Goal: Task Accomplishment & Management: Use online tool/utility

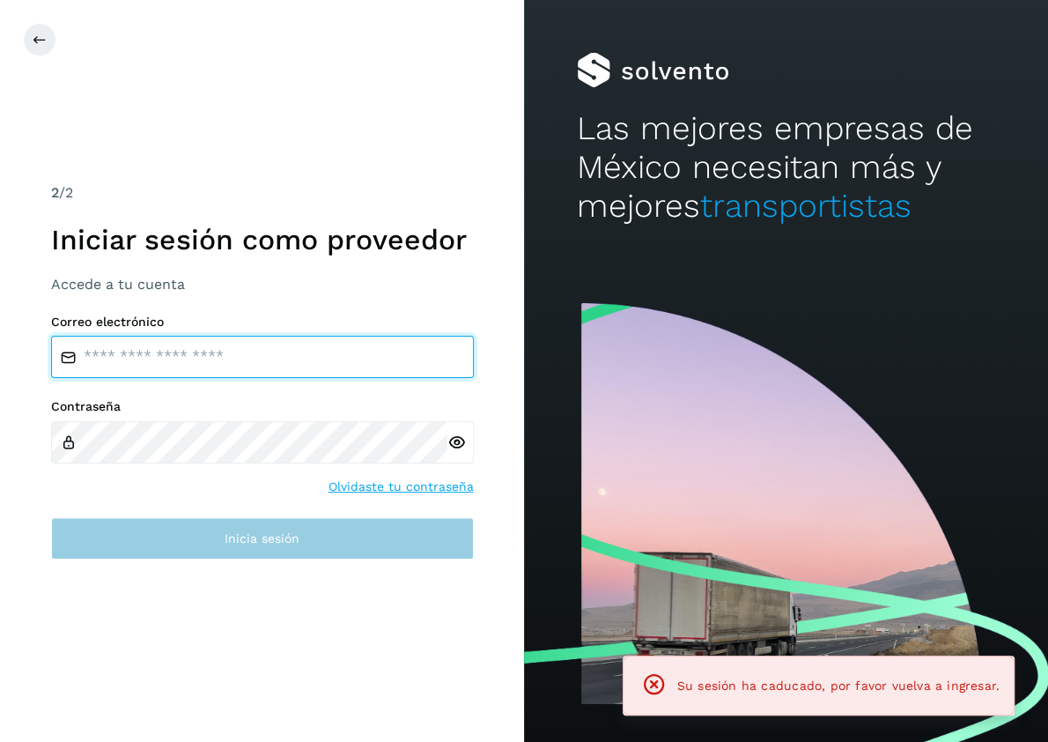
type input "**********"
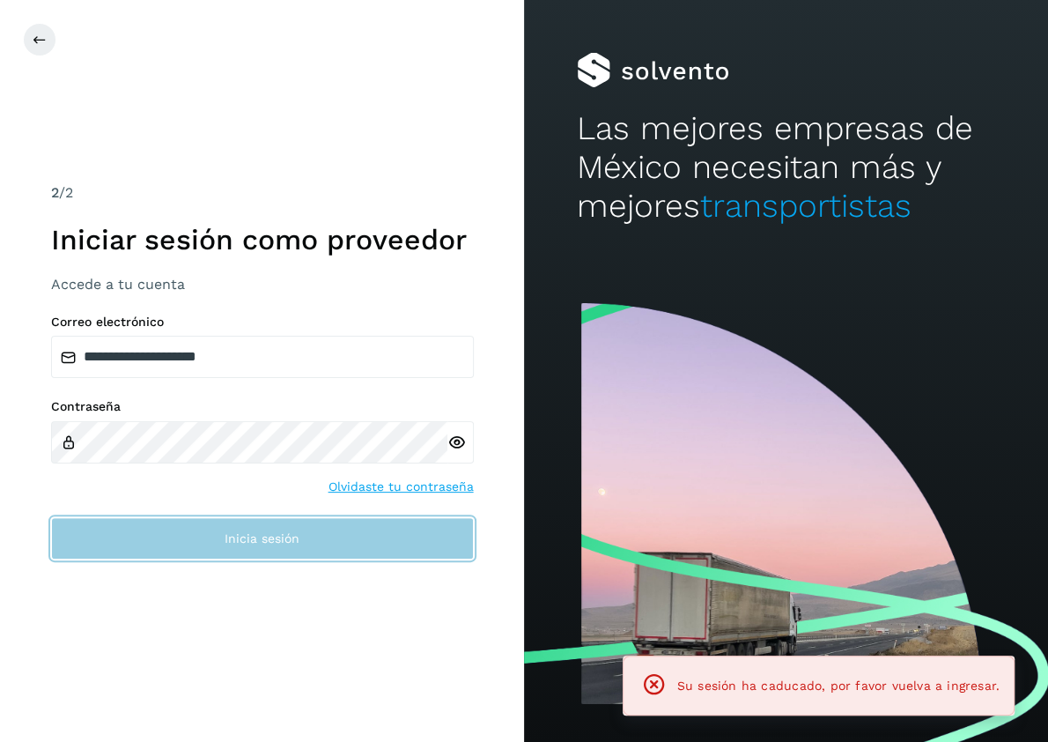
click at [348, 536] on button "Inicia sesión" at bounding box center [262, 538] width 423 height 42
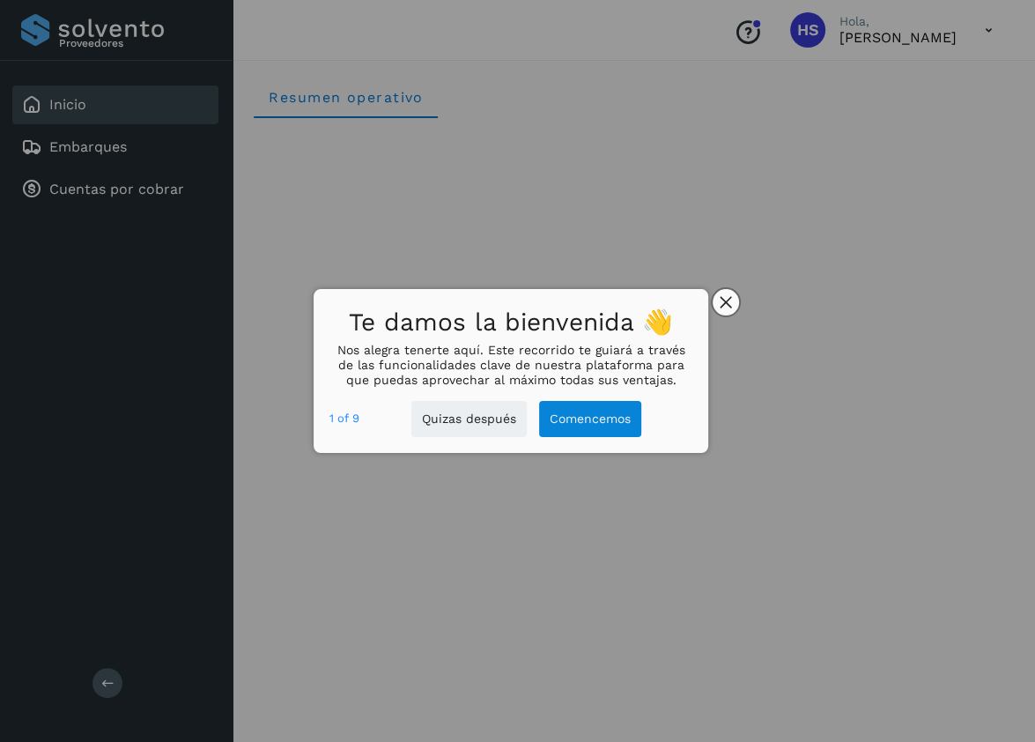
click at [730, 301] on button "close," at bounding box center [726, 302] width 26 height 26
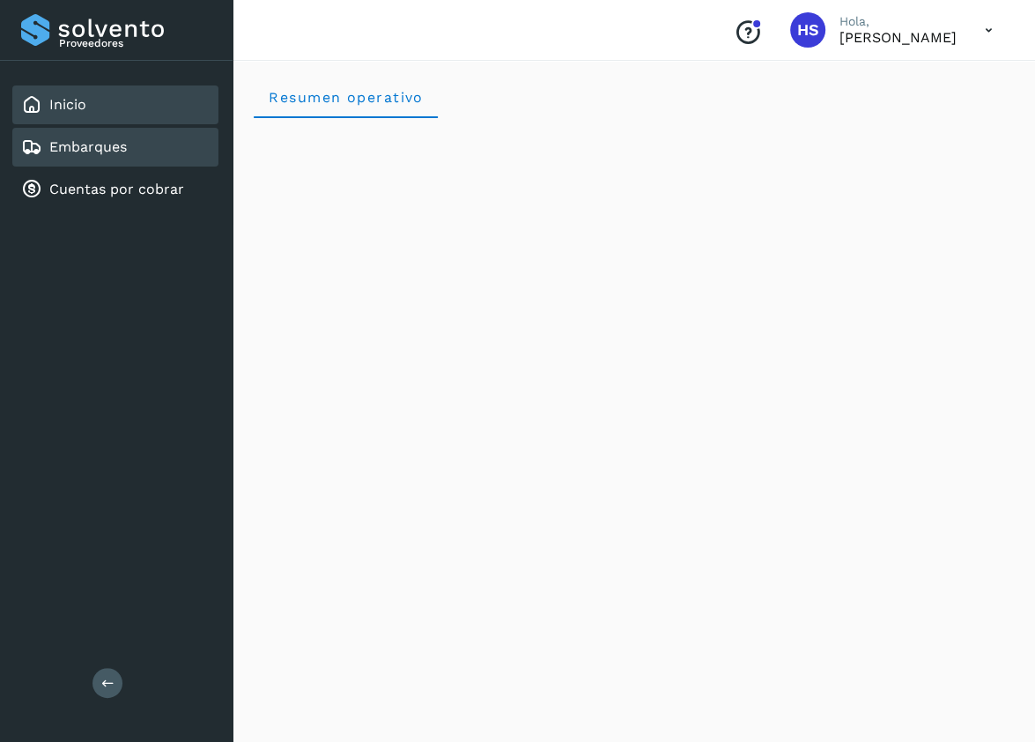
click at [109, 149] on link "Embarques" at bounding box center [88, 146] width 78 height 17
